Goal: Check status: Check status

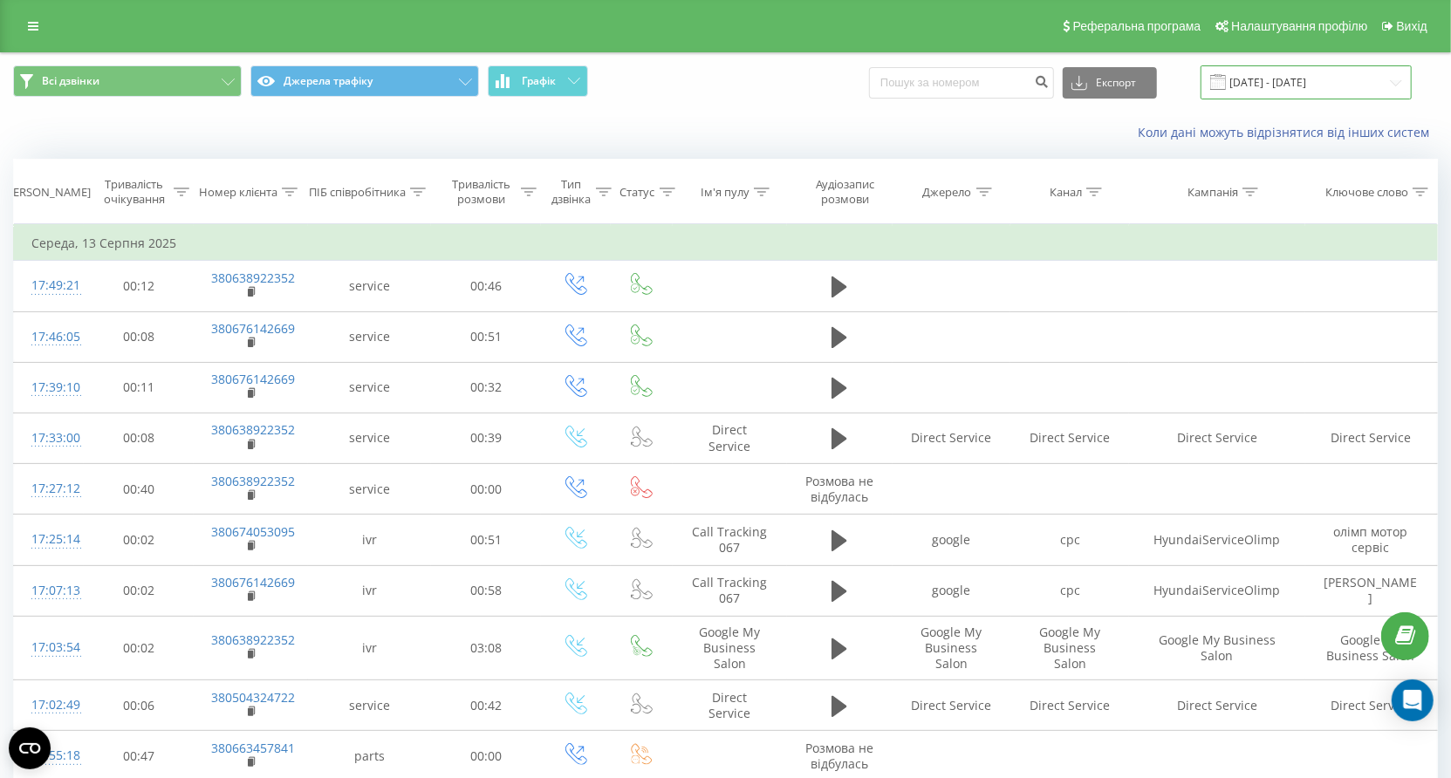
click at [1297, 86] on input "[DATE] - [DATE]" at bounding box center [1306, 82] width 211 height 34
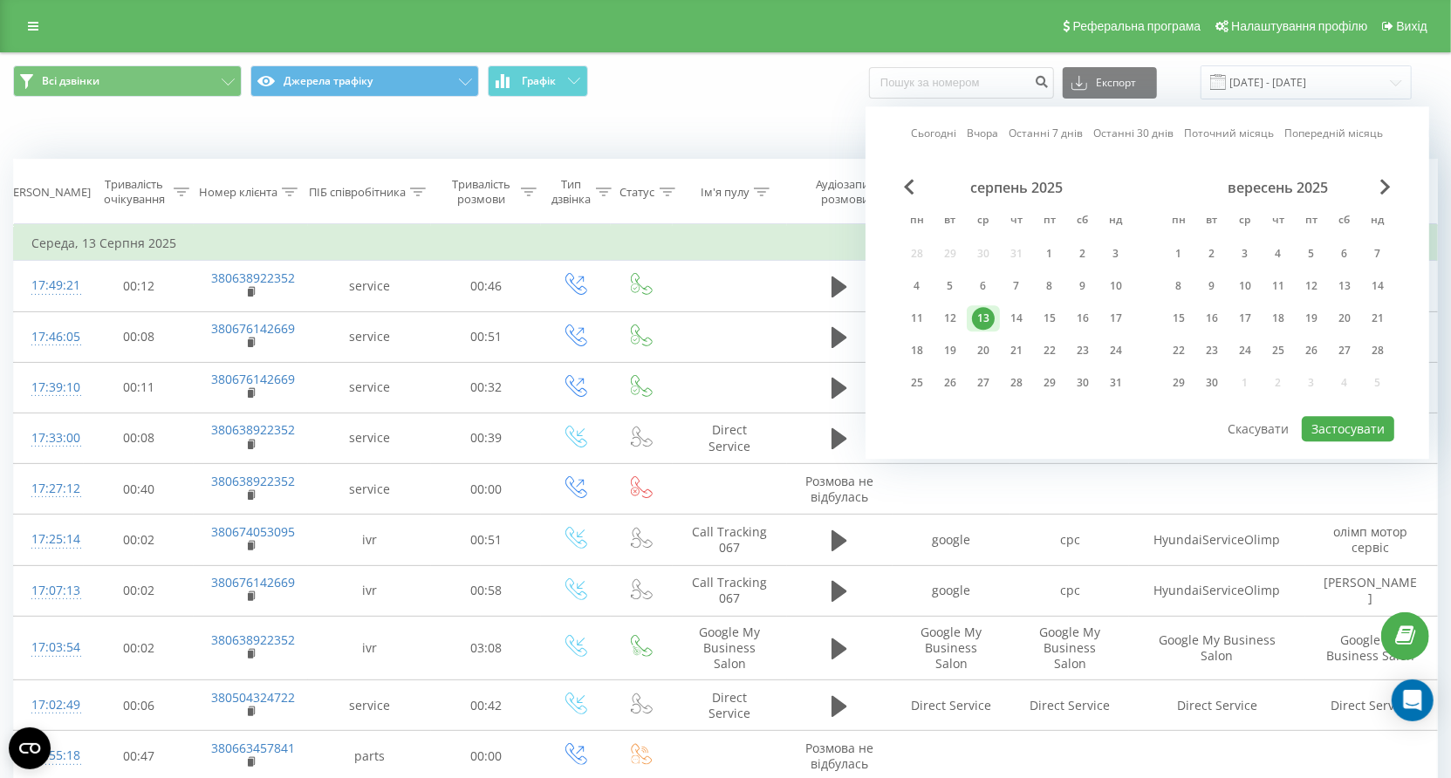
click at [978, 133] on link "Вчора" at bounding box center [983, 134] width 31 height 17
click at [1344, 435] on button "Застосувати" at bounding box center [1348, 428] width 92 height 25
type input "[DATE] - [DATE]"
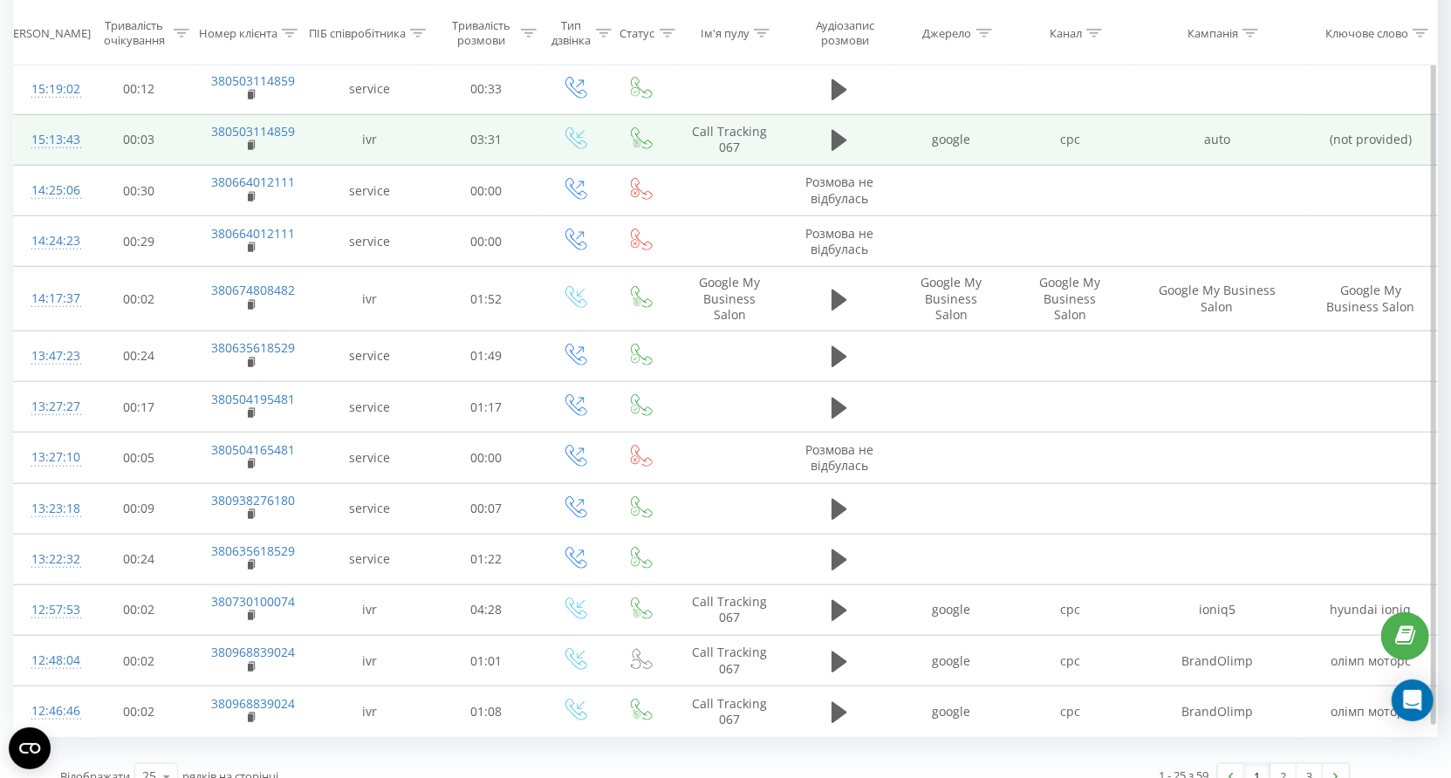
scroll to position [818, 0]
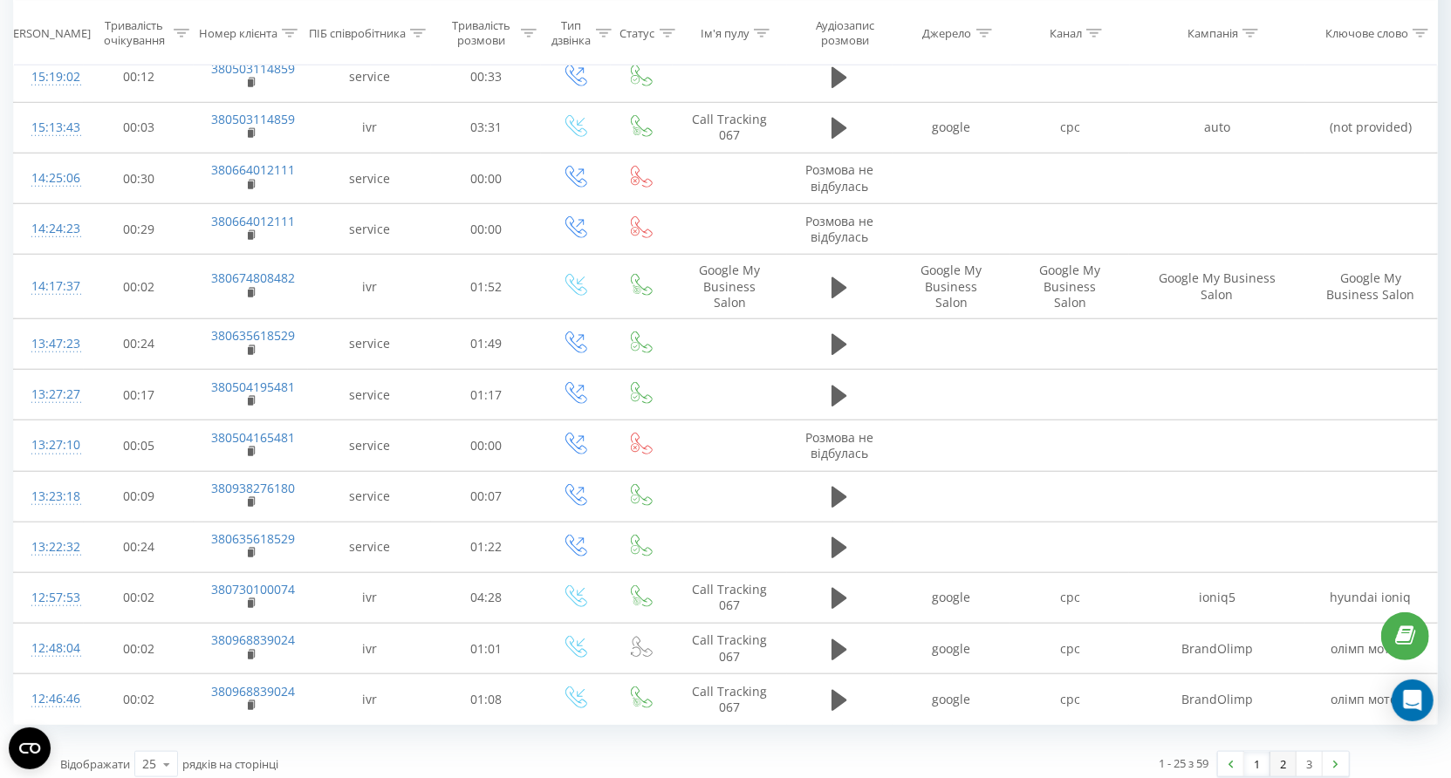
click at [1284, 752] on link "2" at bounding box center [1283, 764] width 26 height 24
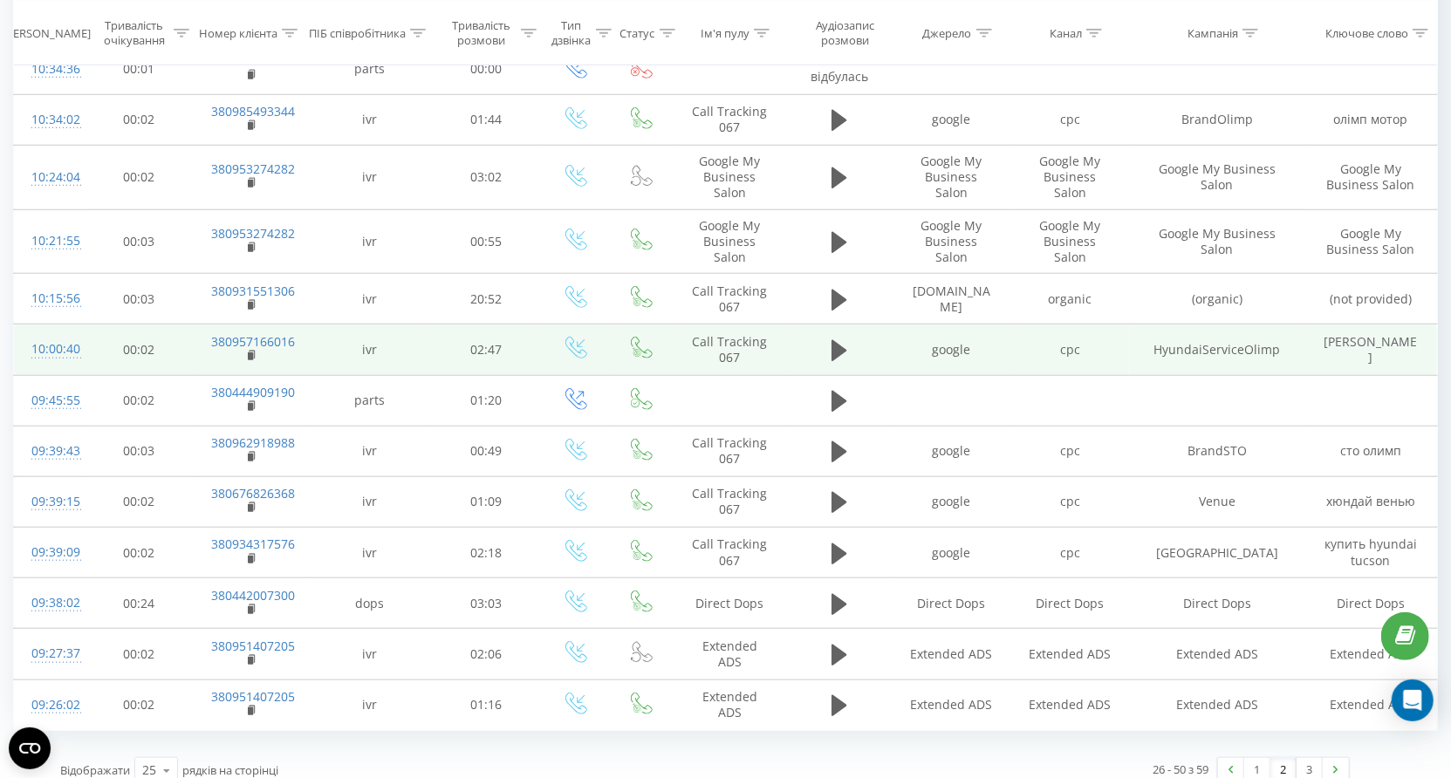
scroll to position [832, 0]
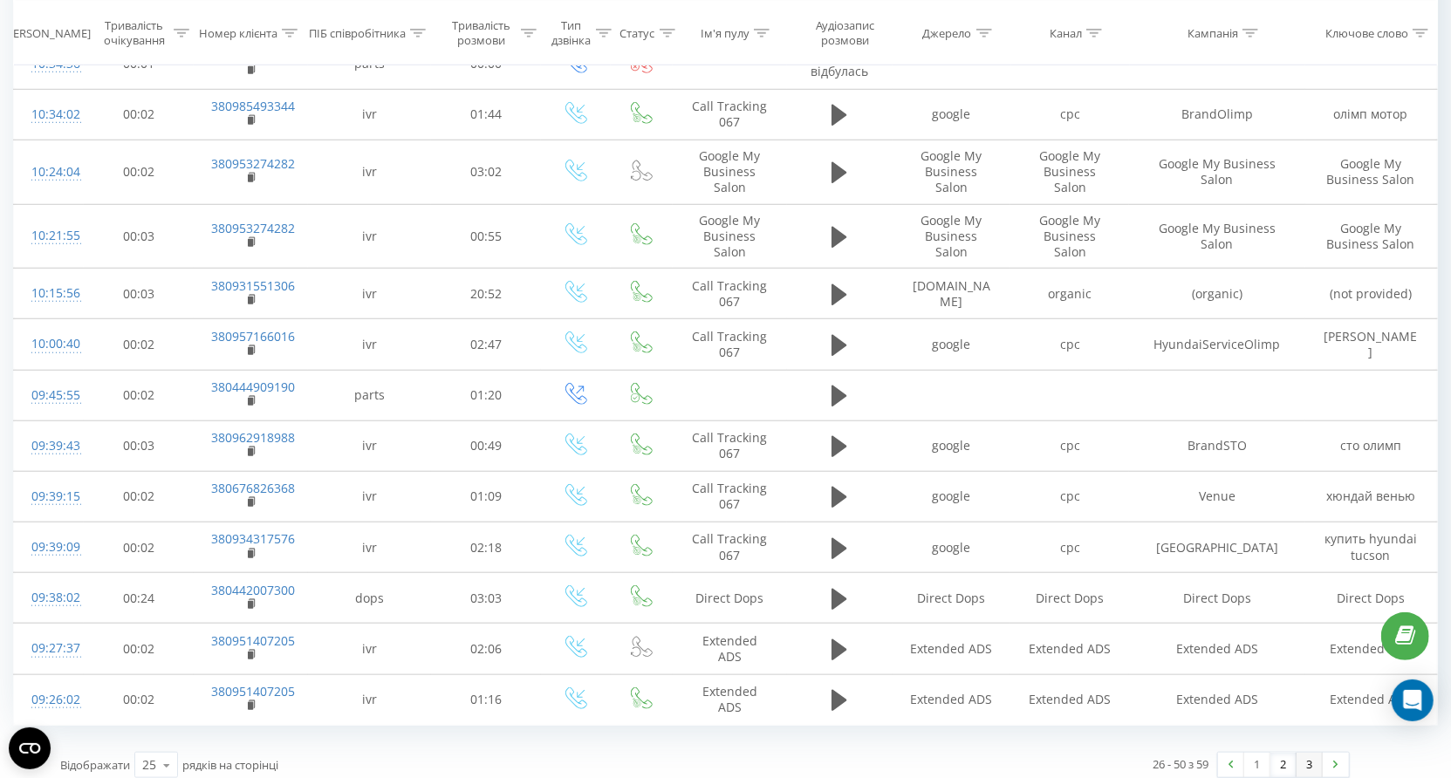
click at [1306, 753] on link "3" at bounding box center [1310, 765] width 26 height 24
